Goal: Task Accomplishment & Management: Complete application form

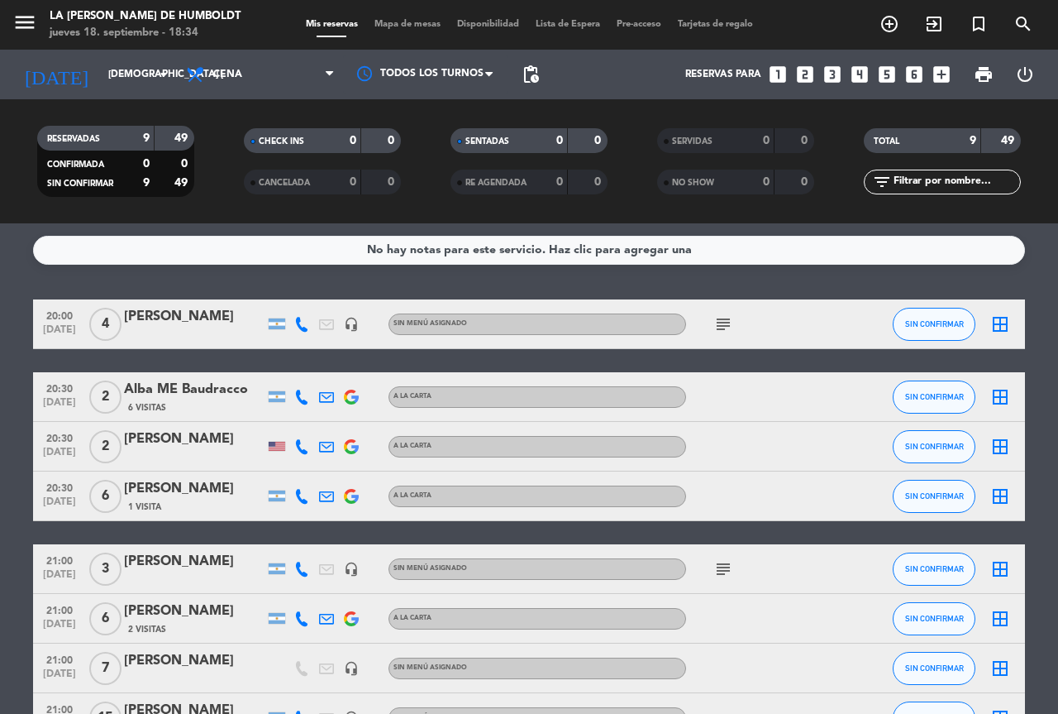
click at [722, 324] on icon "subject" at bounding box center [724, 324] width 20 height 20
click at [721, 568] on icon "subject" at bounding box center [724, 569] width 20 height 20
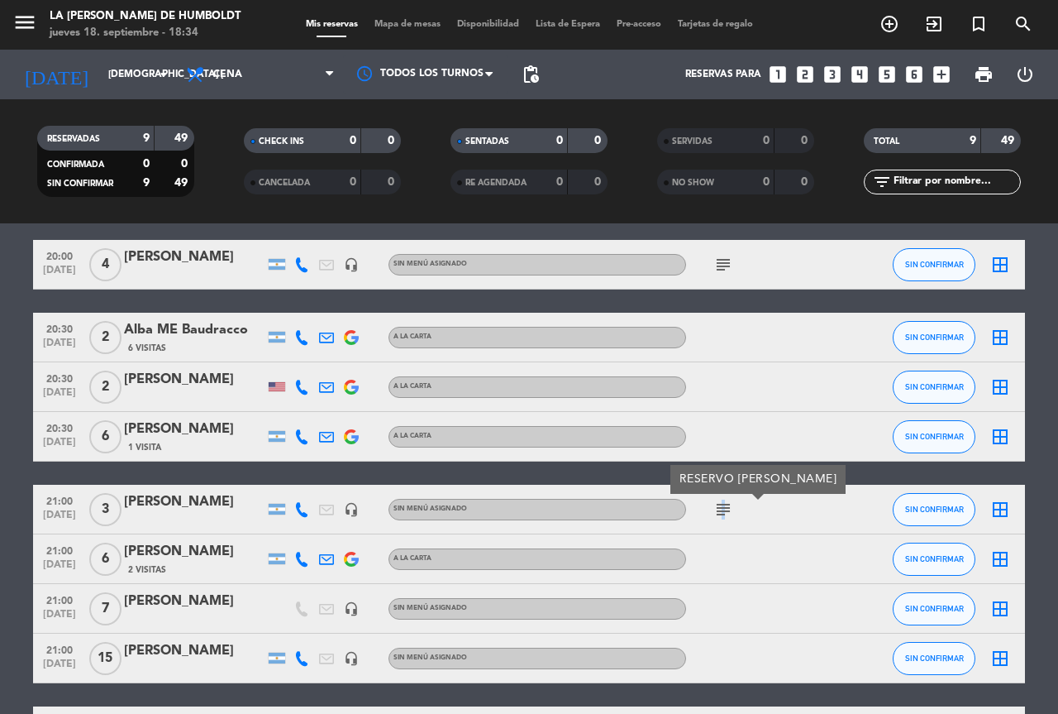
scroll to position [184, 0]
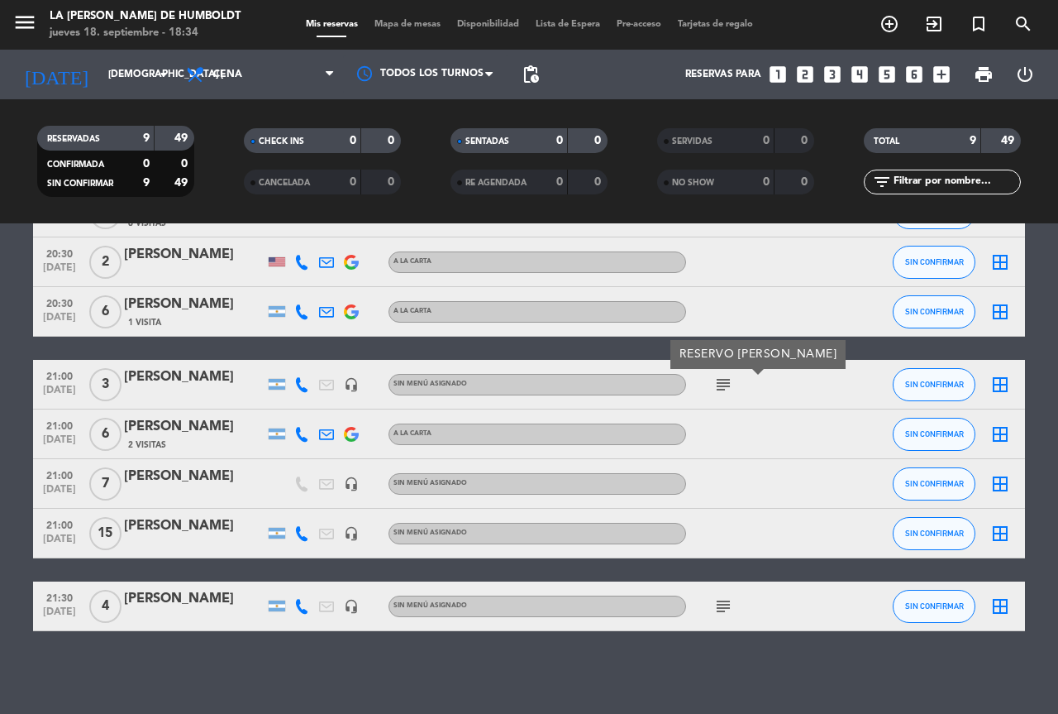
click at [719, 612] on icon "subject" at bounding box center [724, 606] width 20 height 20
click at [0, 474] on bookings-row "20:00 [DATE] 4 [PERSON_NAME] headset_mic Sin menú asignado subject SIN CONFIRMA…" at bounding box center [529, 373] width 1058 height 516
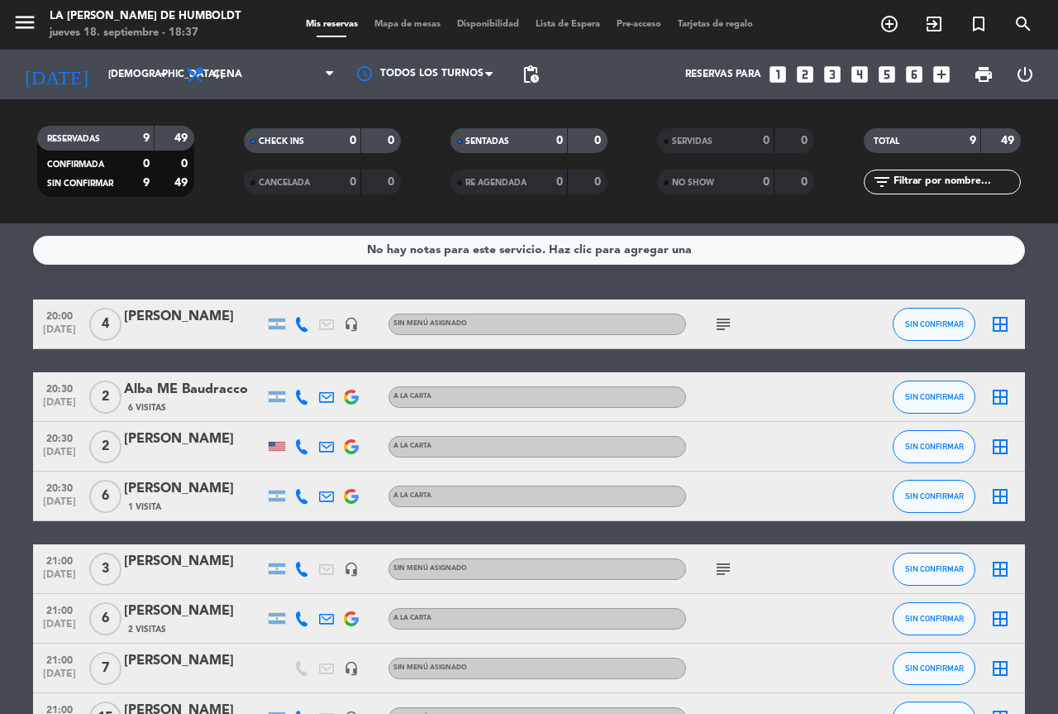
click at [891, 73] on icon "looks_5" at bounding box center [887, 74] width 21 height 21
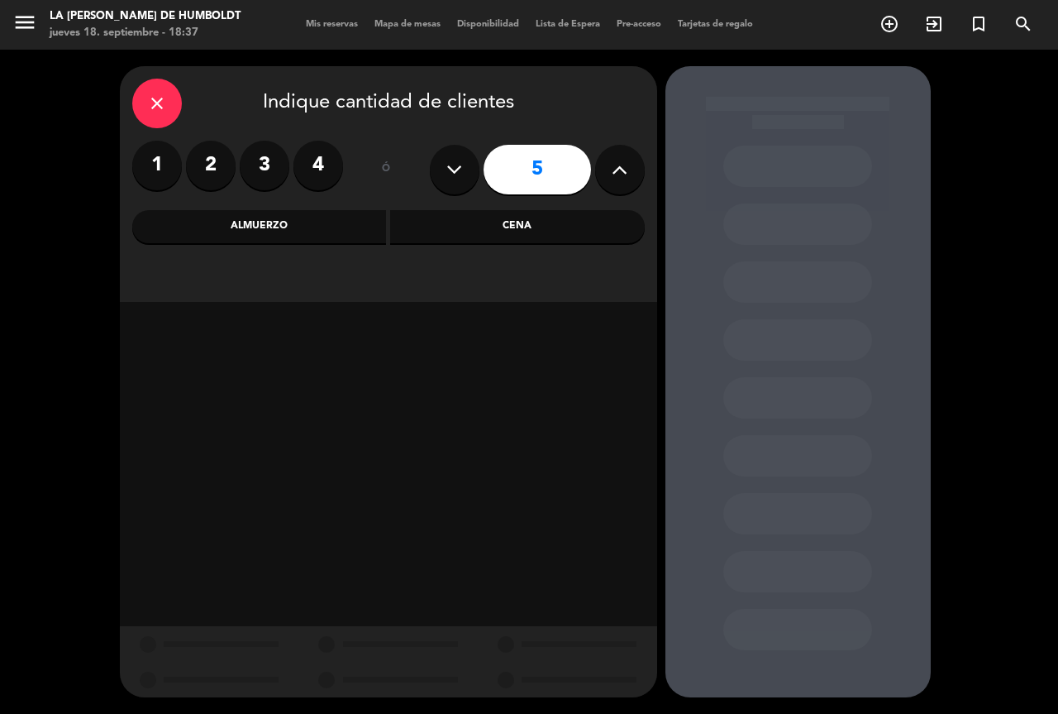
click at [527, 229] on div "Cena" at bounding box center [517, 226] width 255 height 33
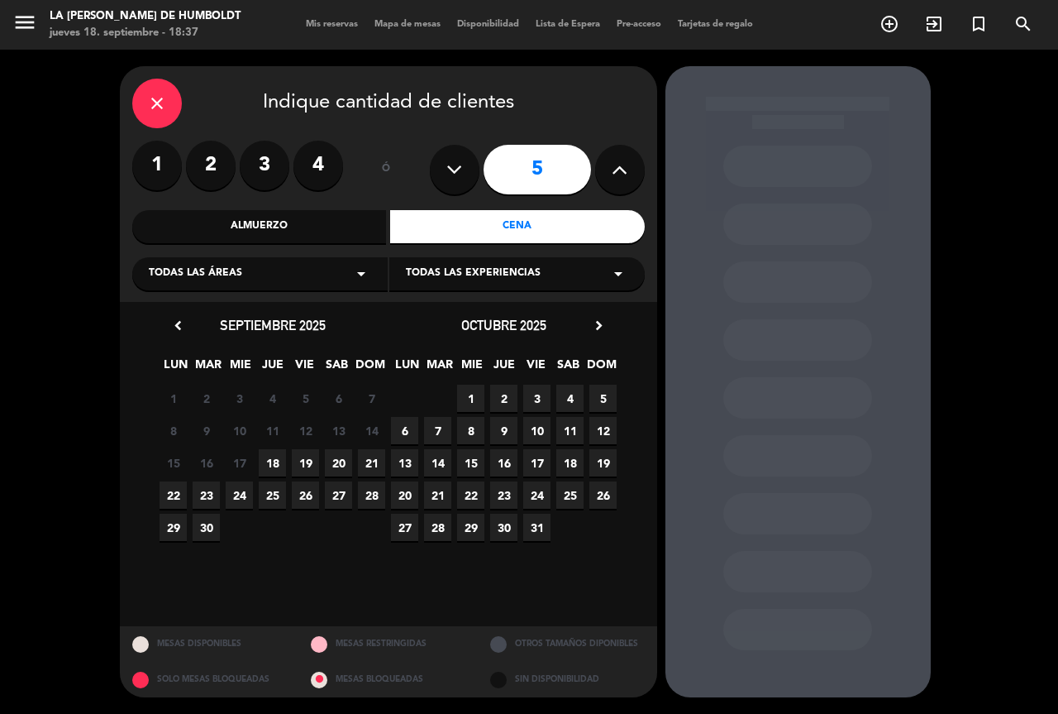
click at [272, 464] on span "18" at bounding box center [272, 462] width 27 height 27
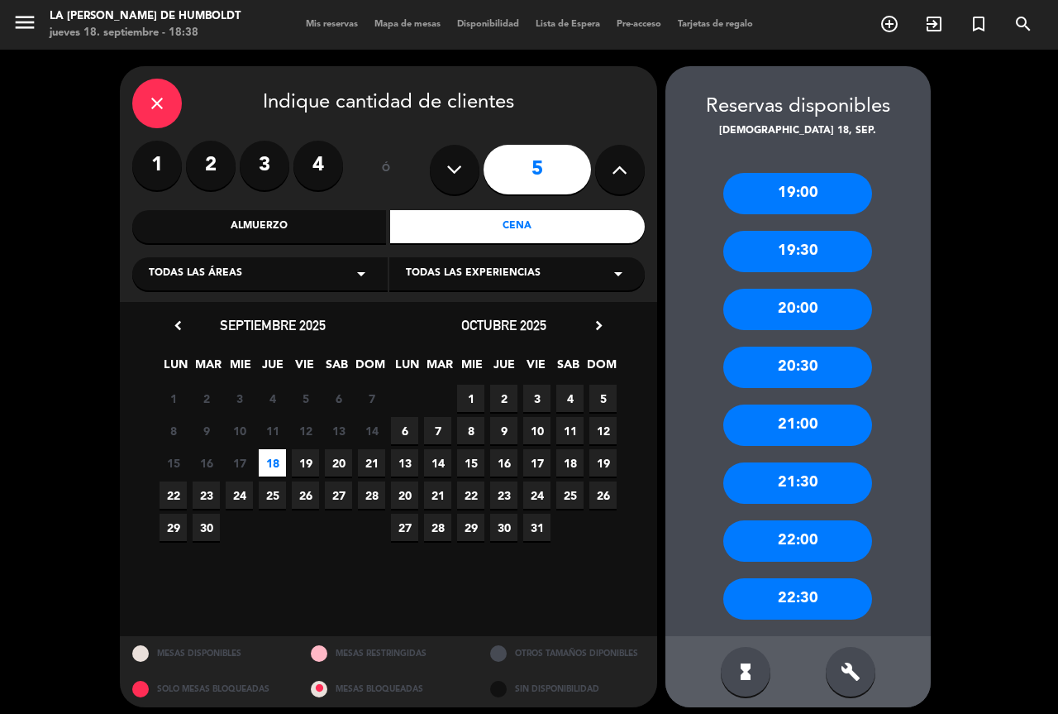
click at [800, 366] on div "20:30" at bounding box center [798, 366] width 149 height 41
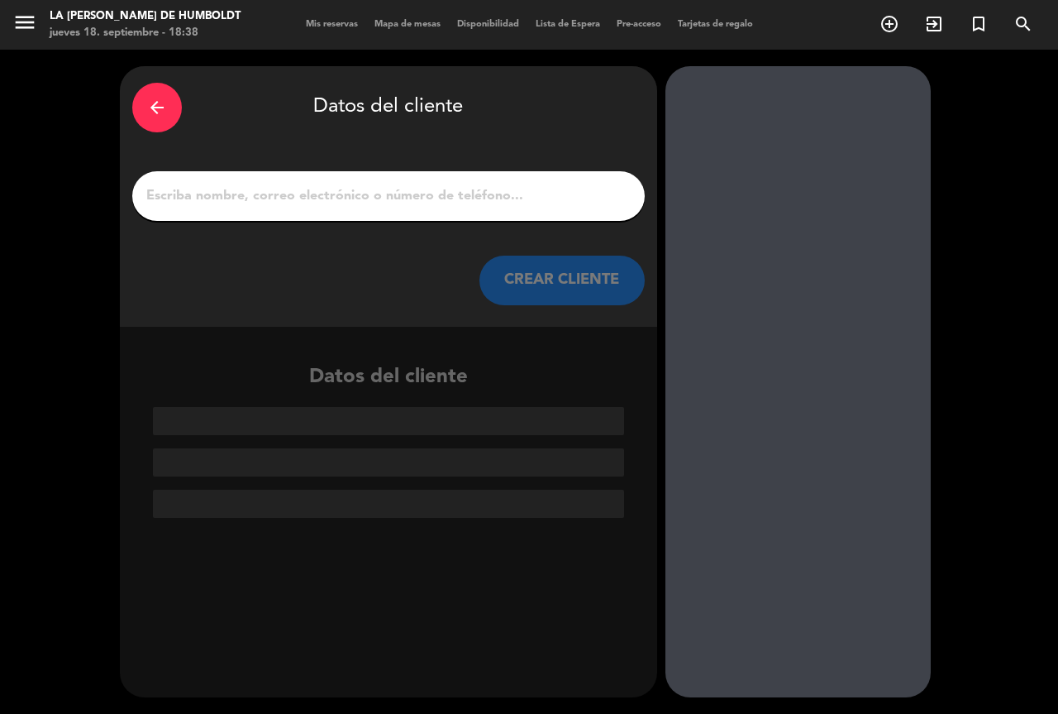
click at [288, 193] on input "1" at bounding box center [389, 195] width 488 height 23
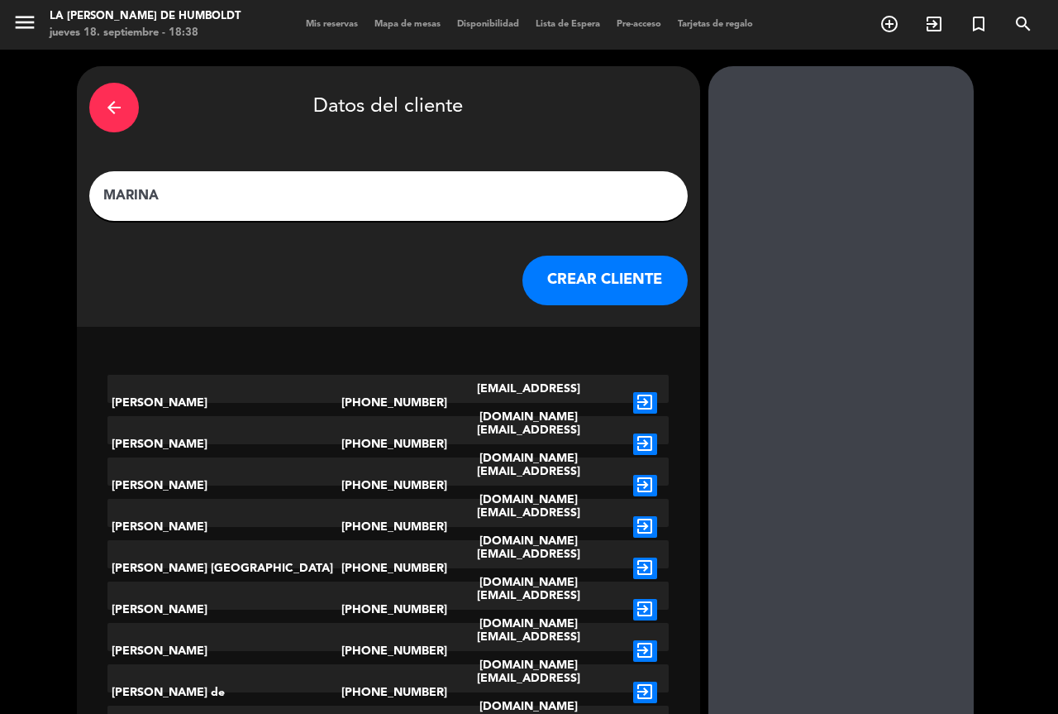
type input "MARINA"
click at [560, 281] on button "CREAR CLIENTE" at bounding box center [605, 281] width 165 height 50
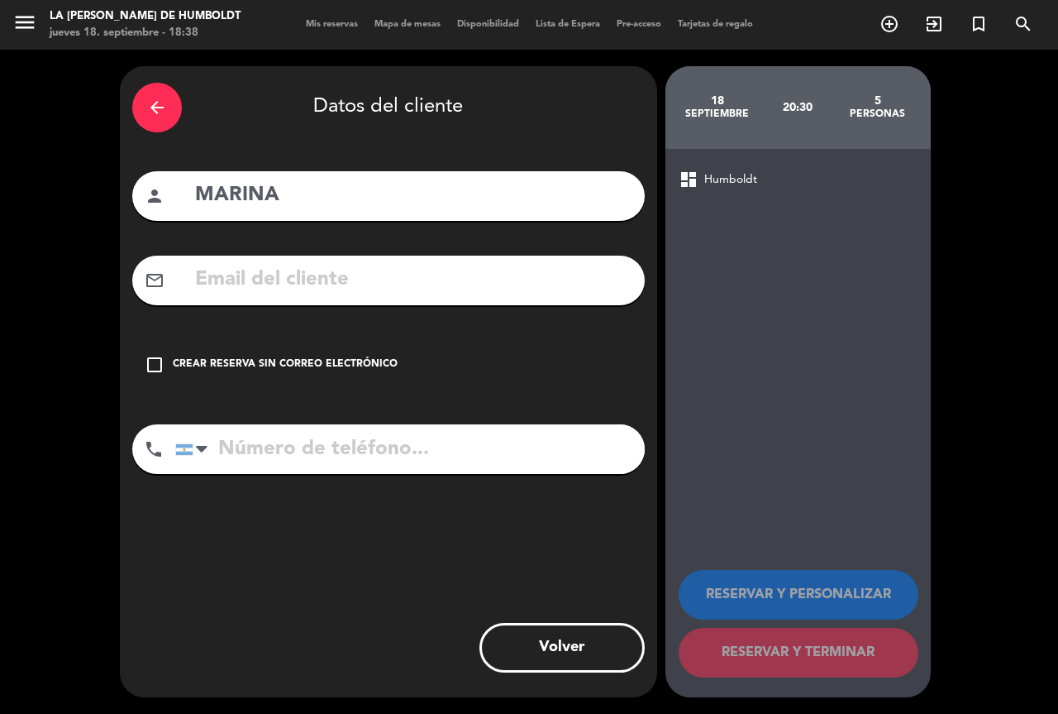
click at [310, 358] on div "Crear reserva sin correo electrónico" at bounding box center [285, 364] width 225 height 17
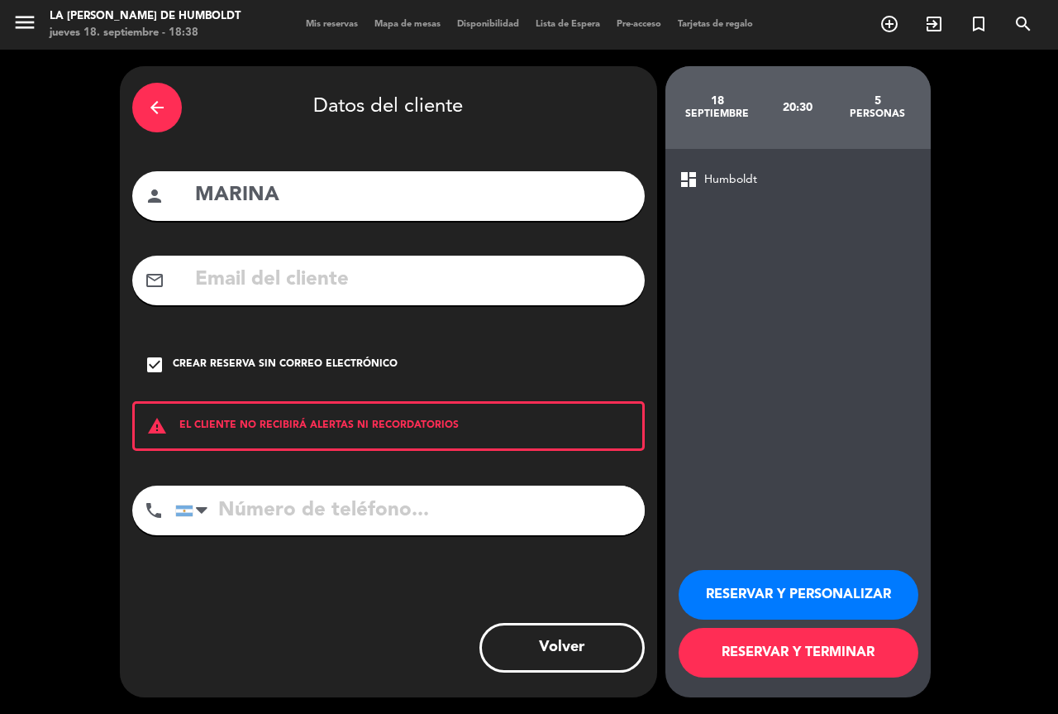
click at [814, 592] on button "RESERVAR Y PERSONALIZAR" at bounding box center [799, 595] width 240 height 50
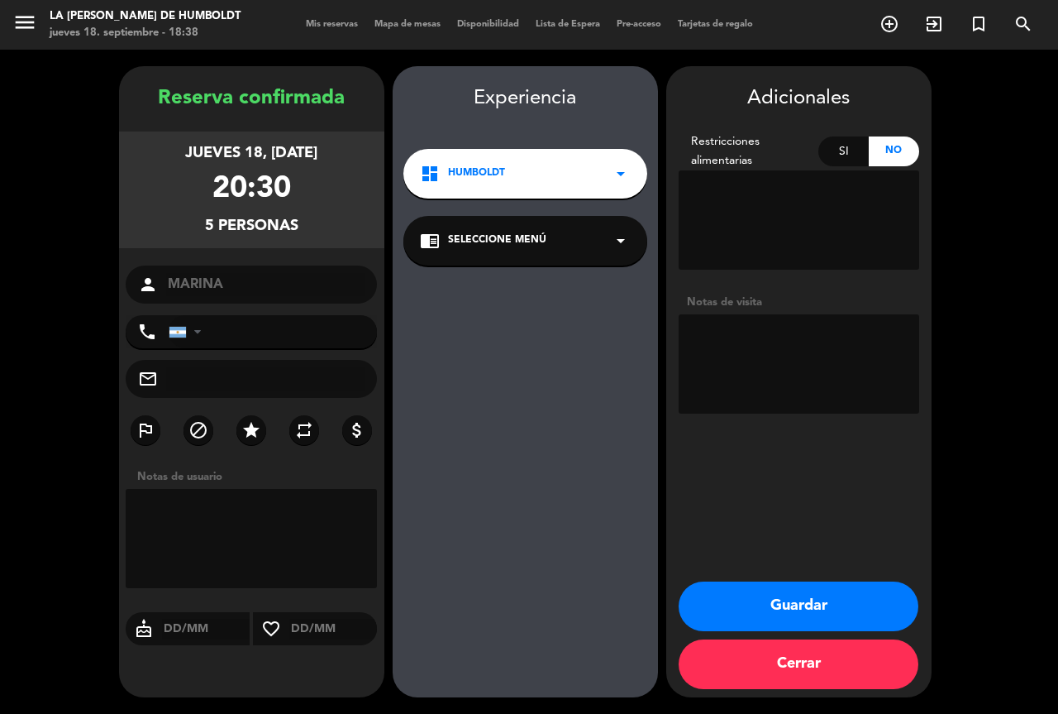
click at [790, 600] on button "Guardar" at bounding box center [799, 606] width 240 height 50
